Goal: Task Accomplishment & Management: Use online tool/utility

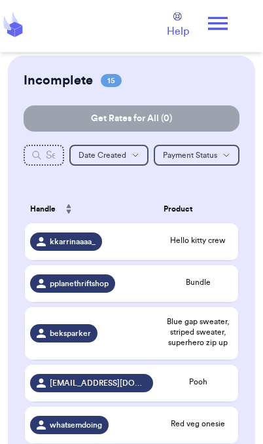
scroll to position [54, 0]
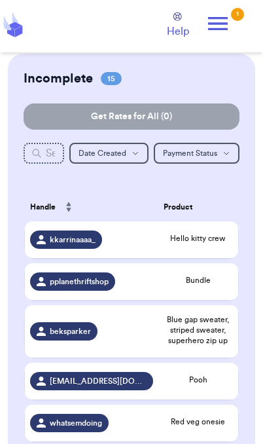
click at [225, 31] on icon at bounding box center [218, 23] width 26 height 26
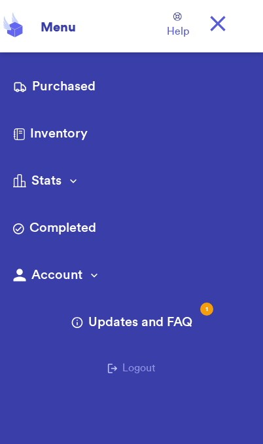
click at [87, 82] on link "Purchased" at bounding box center [131, 87] width 237 height 21
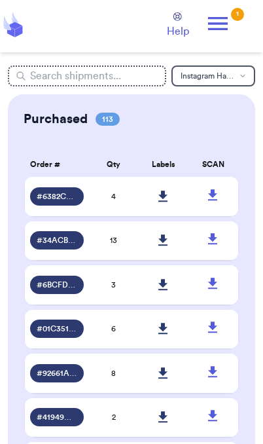
click at [171, 209] on link at bounding box center [163, 196] width 29 height 29
click at [224, 22] on icon at bounding box center [218, 23] width 20 height 13
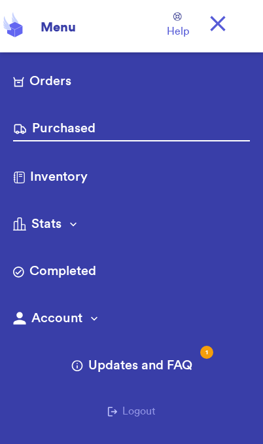
click at [88, 82] on link "Orders" at bounding box center [131, 82] width 237 height 21
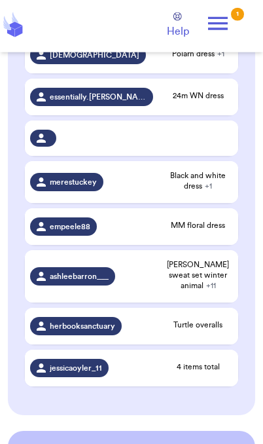
scroll to position [563, 0]
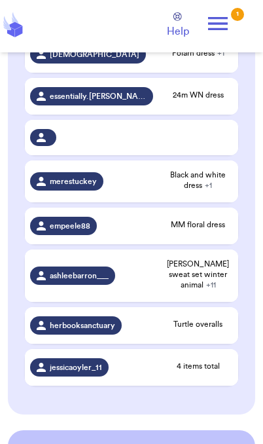
click at [204, 86] on td "24m WN dress" at bounding box center [198, 96] width 80 height 37
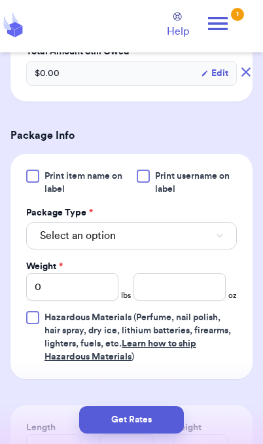
scroll to position [459, 0]
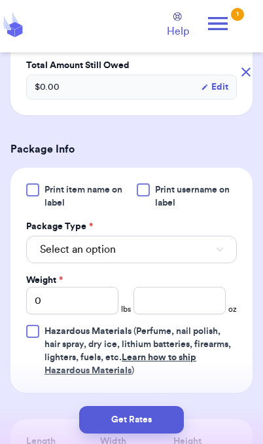
click at [198, 236] on button "Select an option" at bounding box center [131, 249] width 211 height 27
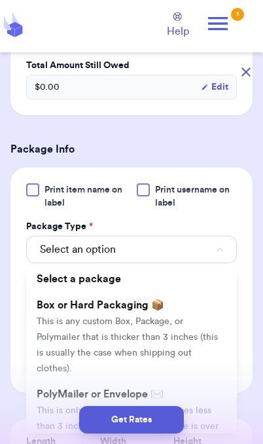
click at [201, 387] on li "PolyMailer or Envelope ✉️ This is only for mailers and envelopes less than 3 in…" at bounding box center [131, 425] width 211 height 89
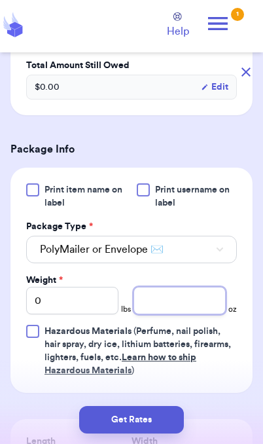
click at [189, 292] on input "number" at bounding box center [179, 300] width 92 height 27
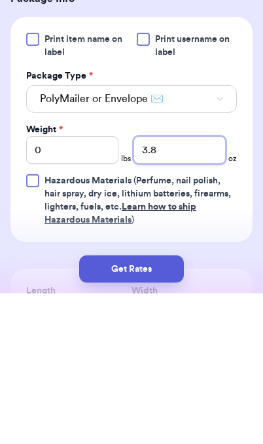
type input "3.8"
click at [164, 406] on button "Get Rates" at bounding box center [131, 419] width 105 height 27
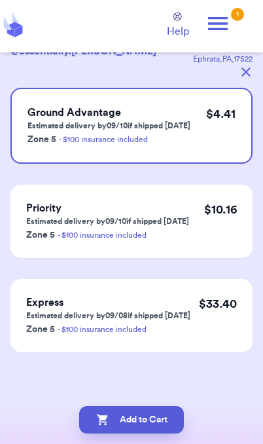
scroll to position [0, 0]
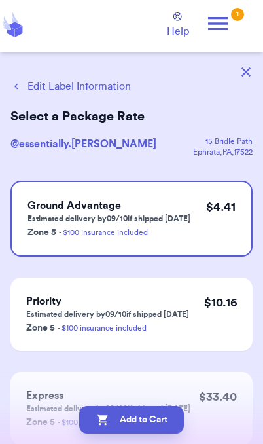
click at [164, 423] on button "Add to Cart" at bounding box center [131, 419] width 105 height 27
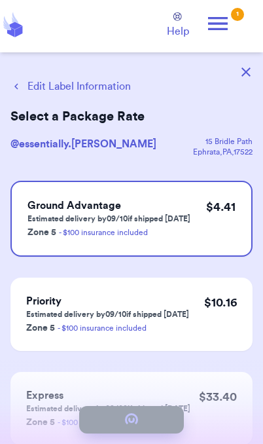
checkbox input "true"
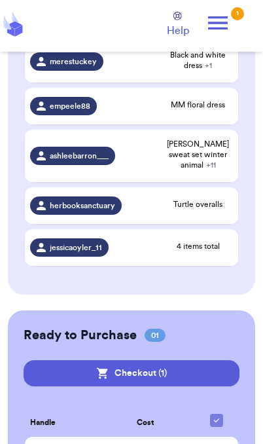
scroll to position [640, 0]
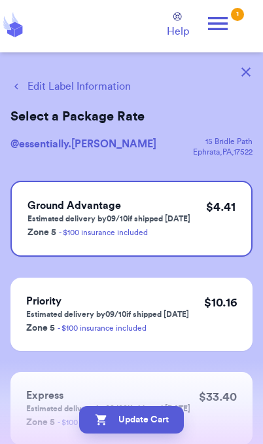
click at [98, 91] on button "Edit Label Information" at bounding box center [70, 87] width 120 height 16
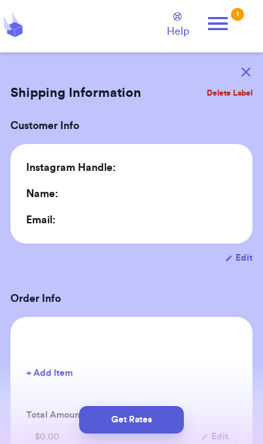
type input "0"
type input "3.8"
type input "0"
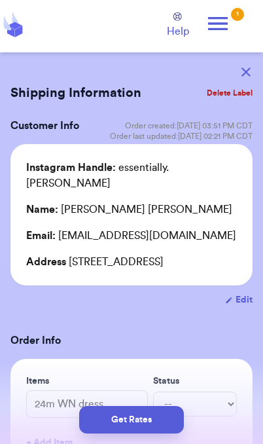
click at [154, 423] on button "Get Rates" at bounding box center [131, 419] width 105 height 27
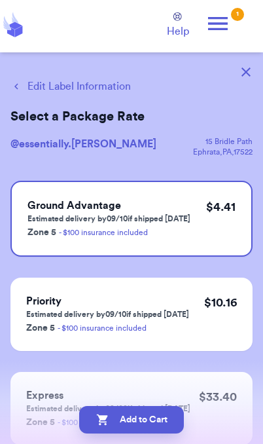
click at [164, 427] on button "Add to Cart" at bounding box center [131, 419] width 105 height 27
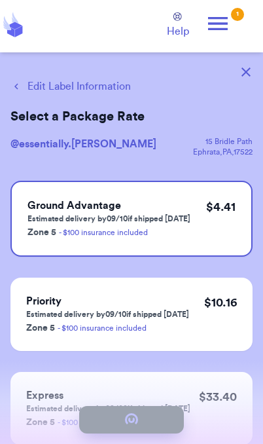
checkbox input "true"
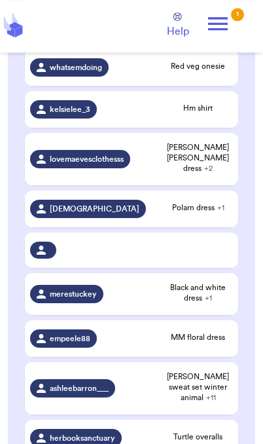
scroll to position [408, 0]
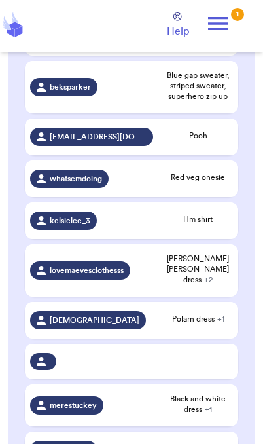
click at [207, 315] on span "Polarn dress + 1" at bounding box center [198, 318] width 69 height 10
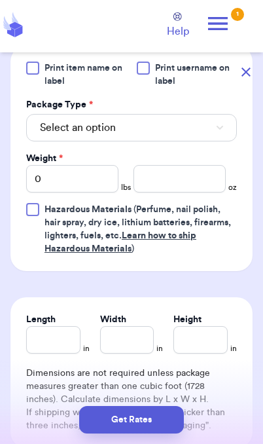
scroll to position [637, 0]
click at [196, 116] on button "Select an option" at bounding box center [131, 127] width 211 height 27
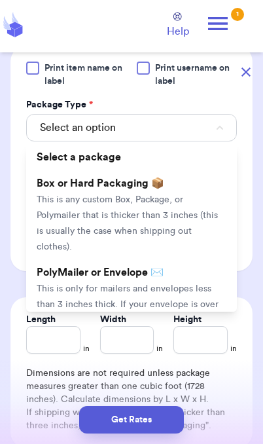
click at [178, 264] on li "PolyMailer or Envelope ✉️ This is only for mailers and envelopes less than 3 in…" at bounding box center [131, 303] width 211 height 89
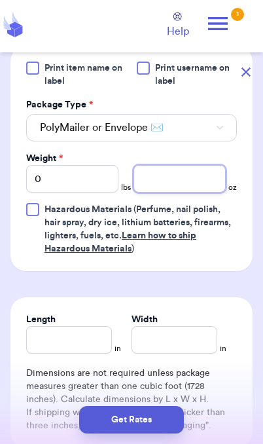
click at [176, 166] on input "number" at bounding box center [179, 178] width 92 height 27
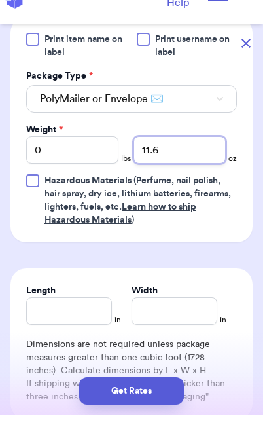
type input "11.6"
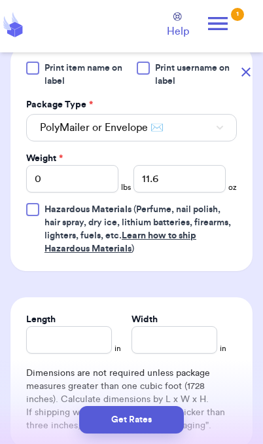
click at [163, 425] on button "Get Rates" at bounding box center [131, 419] width 105 height 27
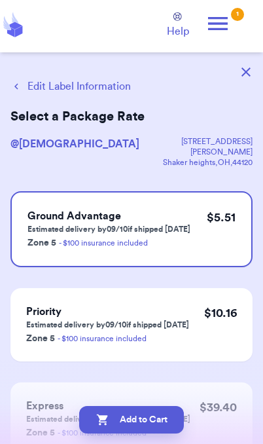
click at [156, 423] on button "Add to Cart" at bounding box center [131, 419] width 105 height 27
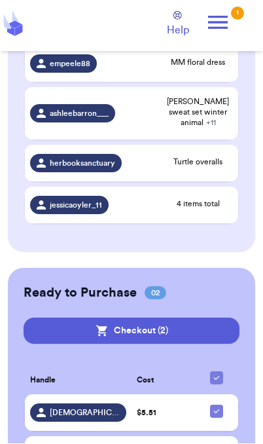
scroll to position [640, 0]
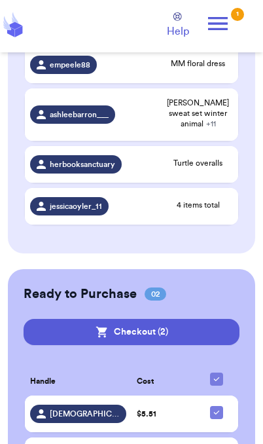
click at [46, 409] on icon at bounding box center [41, 413] width 9 height 9
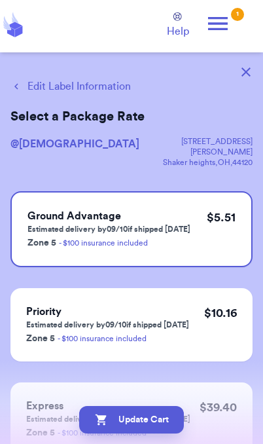
click at [103, 88] on button "Edit Label Information" at bounding box center [70, 87] width 120 height 16
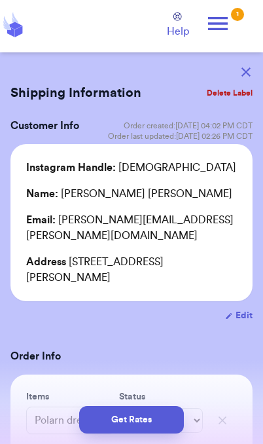
click at [160, 429] on button "Get Rates" at bounding box center [131, 419] width 105 height 27
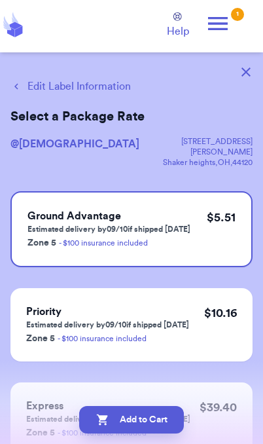
click at [164, 423] on button "Add to Cart" at bounding box center [131, 419] width 105 height 27
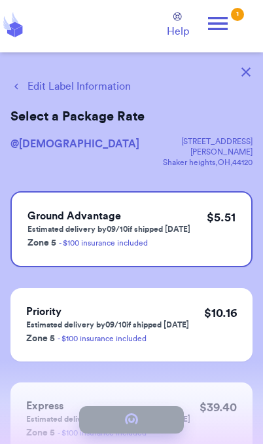
checkbox input "true"
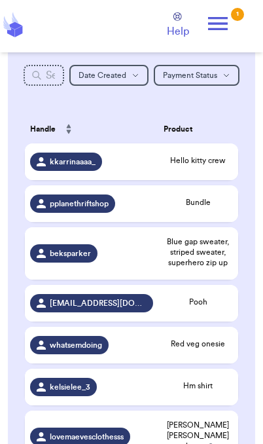
scroll to position [184, 0]
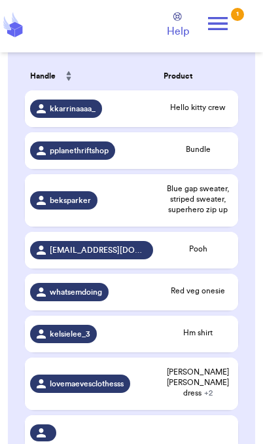
click at [193, 265] on td "Pooh" at bounding box center [198, 250] width 80 height 37
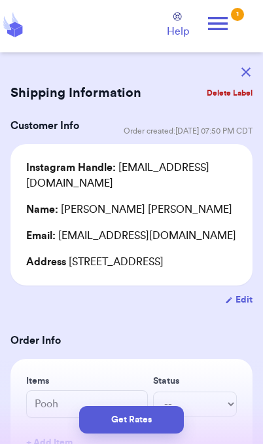
scroll to position [0, 0]
click at [228, 24] on icon at bounding box center [218, 23] width 26 height 26
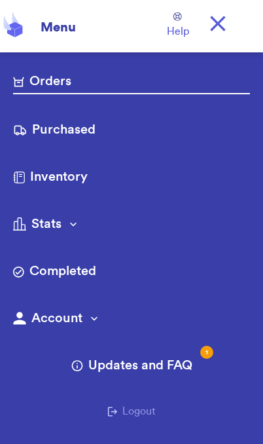
click at [80, 131] on link "Purchased" at bounding box center [131, 130] width 237 height 21
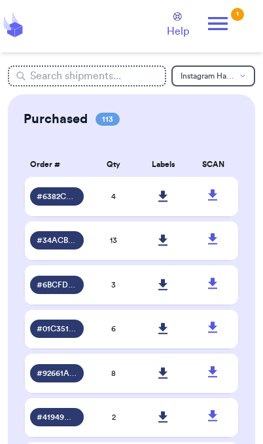
click at [224, 18] on icon at bounding box center [218, 23] width 20 height 13
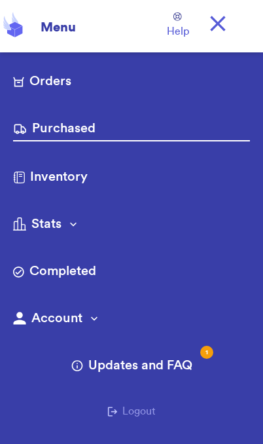
click at [69, 82] on link "Orders" at bounding box center [131, 82] width 237 height 21
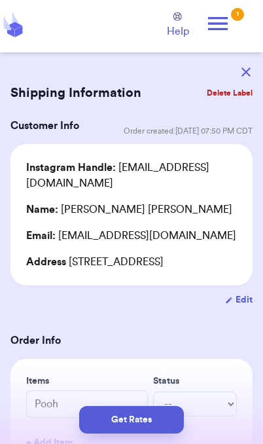
click at [247, 65] on button "button" at bounding box center [246, 72] width 29 height 29
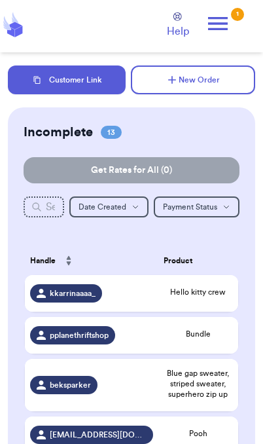
click at [90, 83] on button "Customer Link" at bounding box center [67, 79] width 118 height 29
click at [86, 81] on button "Customer Link" at bounding box center [67, 79] width 118 height 29
click at [200, 309] on td "Hello kitty crew" at bounding box center [198, 293] width 80 height 37
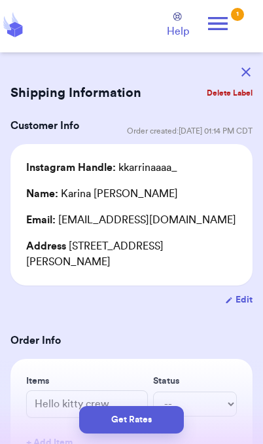
click at [251, 32] on header "Orders Purchased Inventory More Stats Completed Orders Copy Customer Link New S…" at bounding box center [131, 26] width 263 height 52
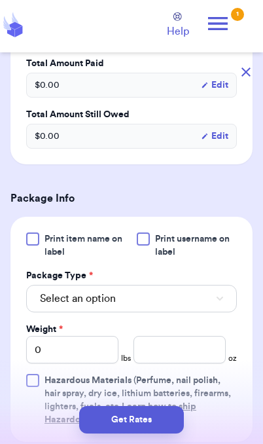
scroll to position [527, 0]
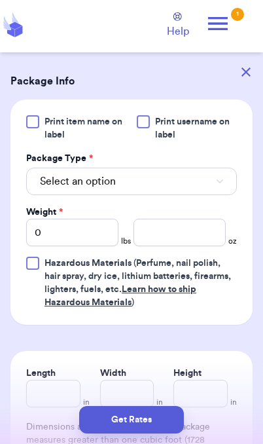
click at [215, 174] on button "Select an option" at bounding box center [131, 180] width 211 height 27
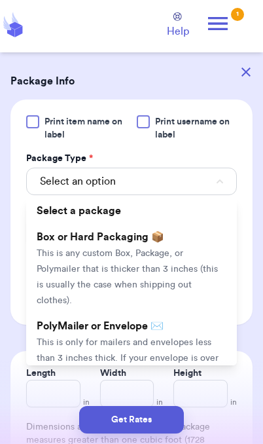
click at [185, 338] on span "This is only for mailers and envelopes less than 3 inches thick. If your envelo…" at bounding box center [128, 366] width 182 height 56
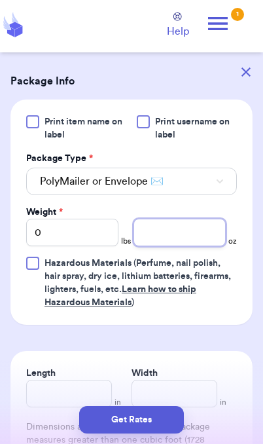
click at [195, 219] on input "number" at bounding box center [179, 232] width 92 height 27
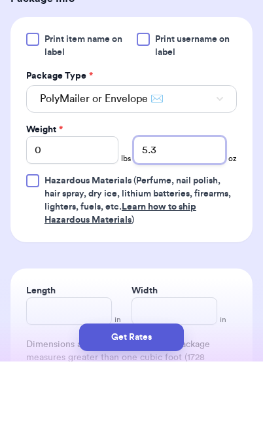
type input "5.3"
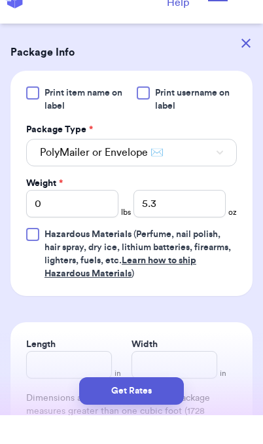
click at [165, 429] on button "Get Rates" at bounding box center [131, 419] width 105 height 27
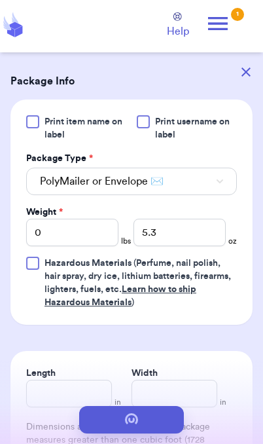
scroll to position [0, 0]
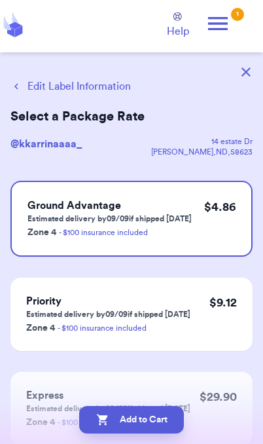
click at [97, 91] on button "Edit Label Information" at bounding box center [70, 87] width 120 height 16
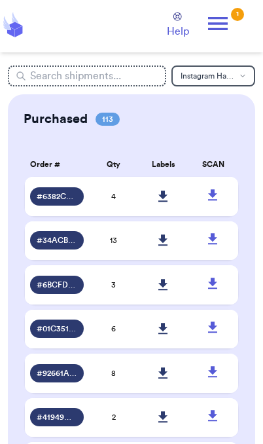
click at [236, 10] on div "1" at bounding box center [237, 14] width 13 height 13
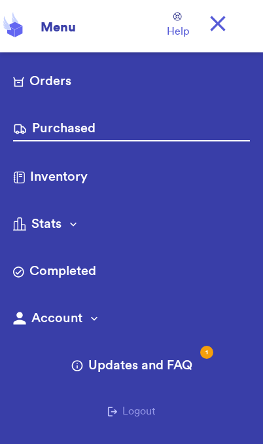
click at [159, 89] on link "Orders" at bounding box center [131, 82] width 237 height 21
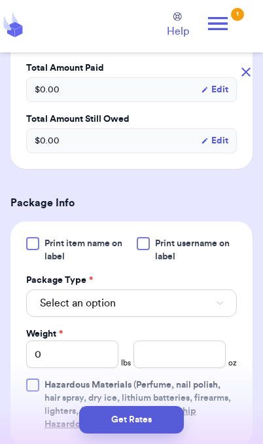
scroll to position [415, 0]
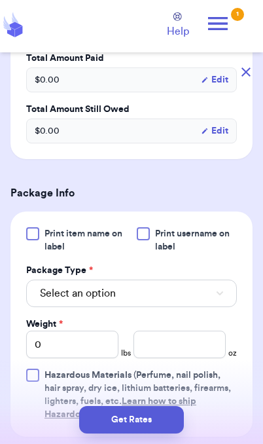
click at [228, 14] on icon at bounding box center [218, 23] width 26 height 26
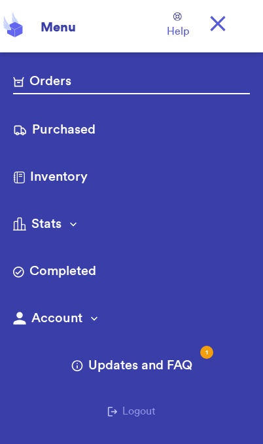
click at [113, 84] on link "Orders" at bounding box center [131, 83] width 237 height 22
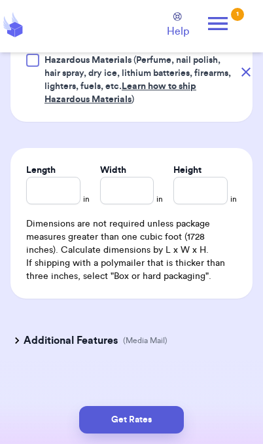
scroll to position [729, 0]
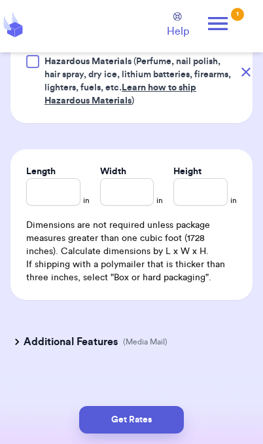
click at [122, 423] on button "Get Rates" at bounding box center [131, 419] width 105 height 27
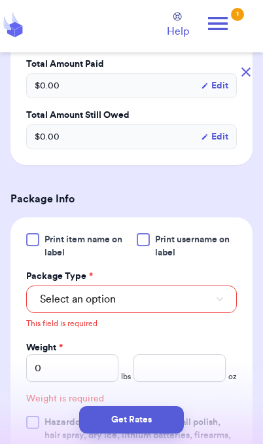
scroll to position [410, 0]
click at [197, 285] on button "Select an option" at bounding box center [131, 298] width 211 height 27
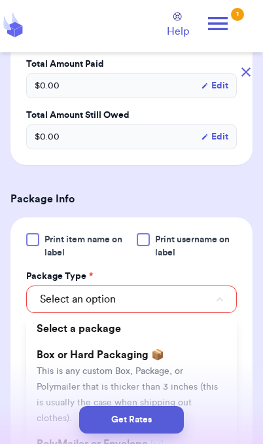
click at [214, 420] on div "Get Rates" at bounding box center [131, 419] width 242 height 27
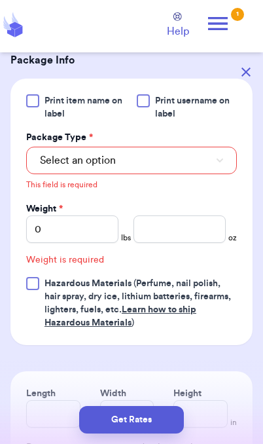
scroll to position [548, 0]
click at [192, 149] on button "Select an option" at bounding box center [131, 160] width 211 height 27
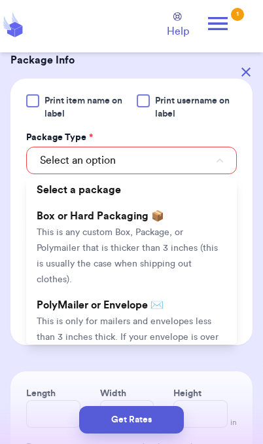
click at [167, 297] on li "PolyMailer or Envelope ✉️ This is only for mailers and envelopes less than 3 in…" at bounding box center [131, 336] width 211 height 89
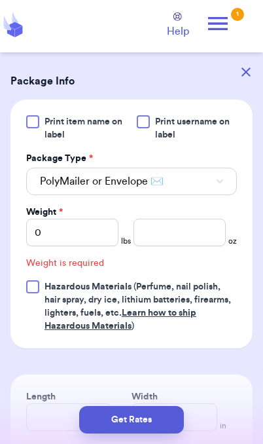
scroll to position [522, 0]
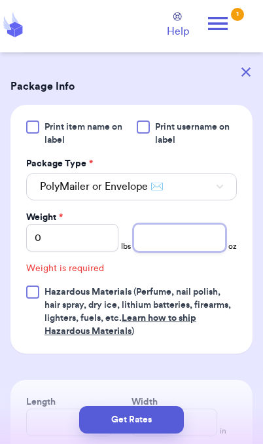
click at [183, 224] on input "number" at bounding box center [179, 237] width 92 height 27
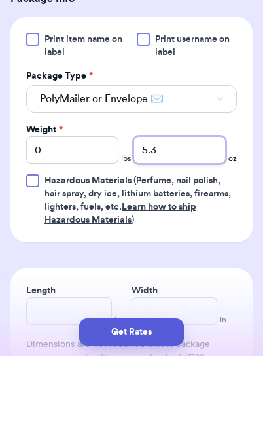
type input "5.3"
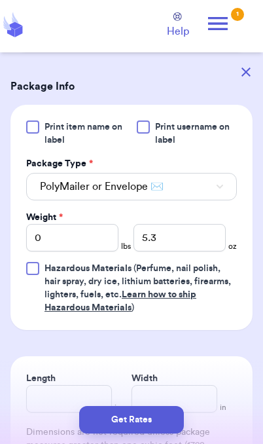
click at [167, 427] on button "Get Rates" at bounding box center [131, 419] width 105 height 27
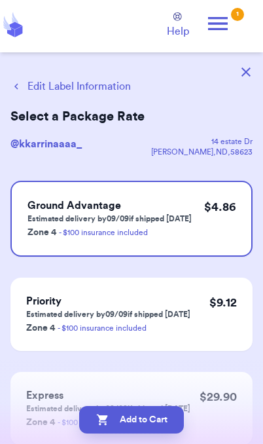
click at [167, 422] on button "Add to Cart" at bounding box center [131, 419] width 105 height 27
checkbox input "true"
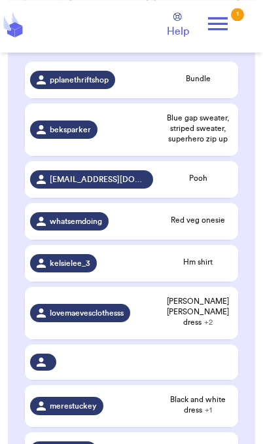
scroll to position [226, 0]
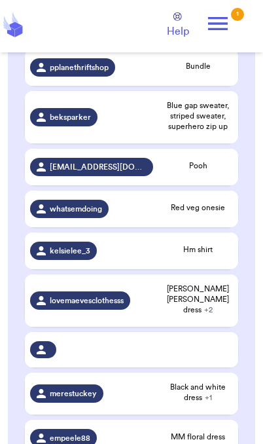
click at [201, 247] on td "Hm shirt" at bounding box center [198, 250] width 80 height 37
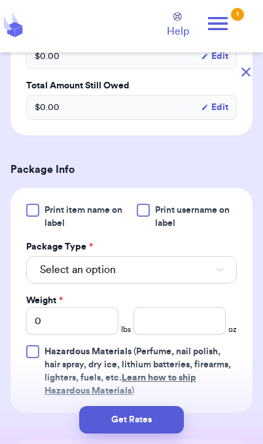
scroll to position [427, 0]
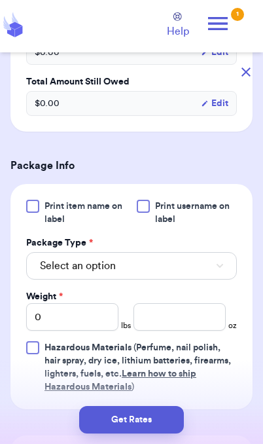
click at [201, 270] on button "Select an option" at bounding box center [131, 265] width 211 height 27
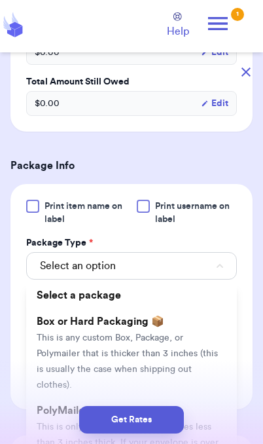
click at [211, 410] on div "Get Rates" at bounding box center [131, 419] width 242 height 27
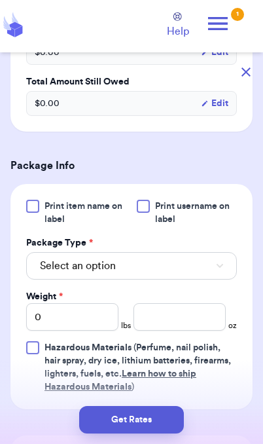
scroll to position [484, 0]
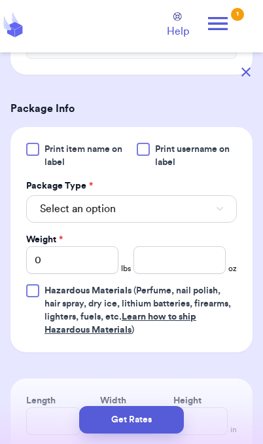
click at [196, 205] on button "Select an option" at bounding box center [131, 208] width 211 height 27
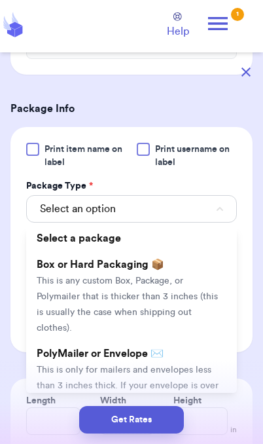
click at [162, 367] on span "This is only for mailers and envelopes less than 3 inches thick. If your envelo…" at bounding box center [128, 393] width 182 height 56
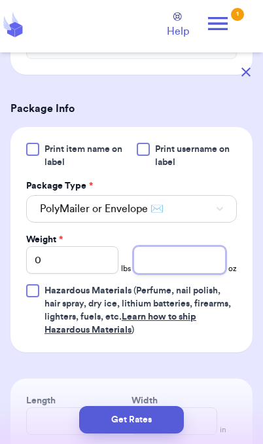
click at [181, 264] on input "number" at bounding box center [179, 259] width 92 height 27
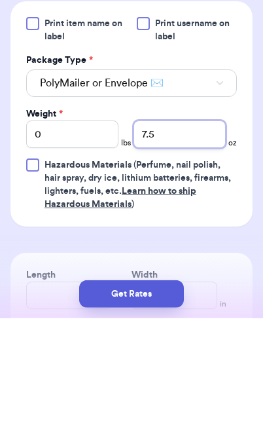
type input "7.5"
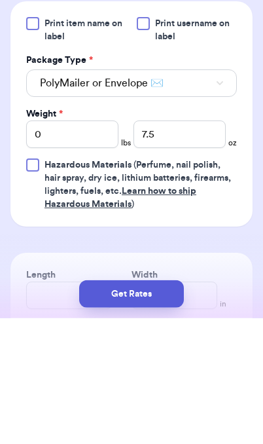
scroll to position [54, 0]
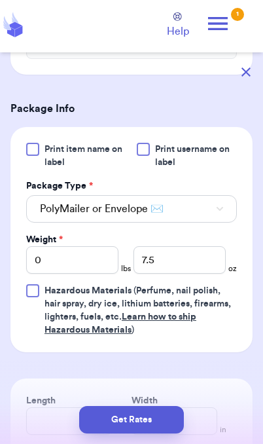
click at [158, 432] on button "Get Rates" at bounding box center [131, 419] width 105 height 27
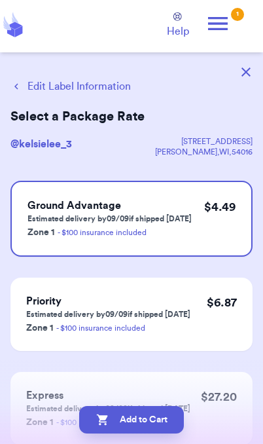
click at [162, 426] on button "Add to Cart" at bounding box center [131, 419] width 105 height 27
checkbox input "true"
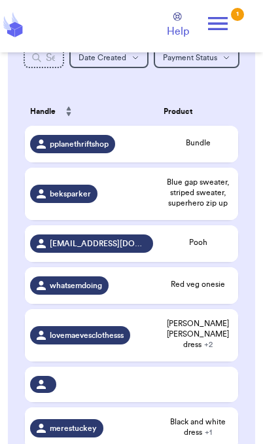
scroll to position [149, 0]
